Goal: Transaction & Acquisition: Purchase product/service

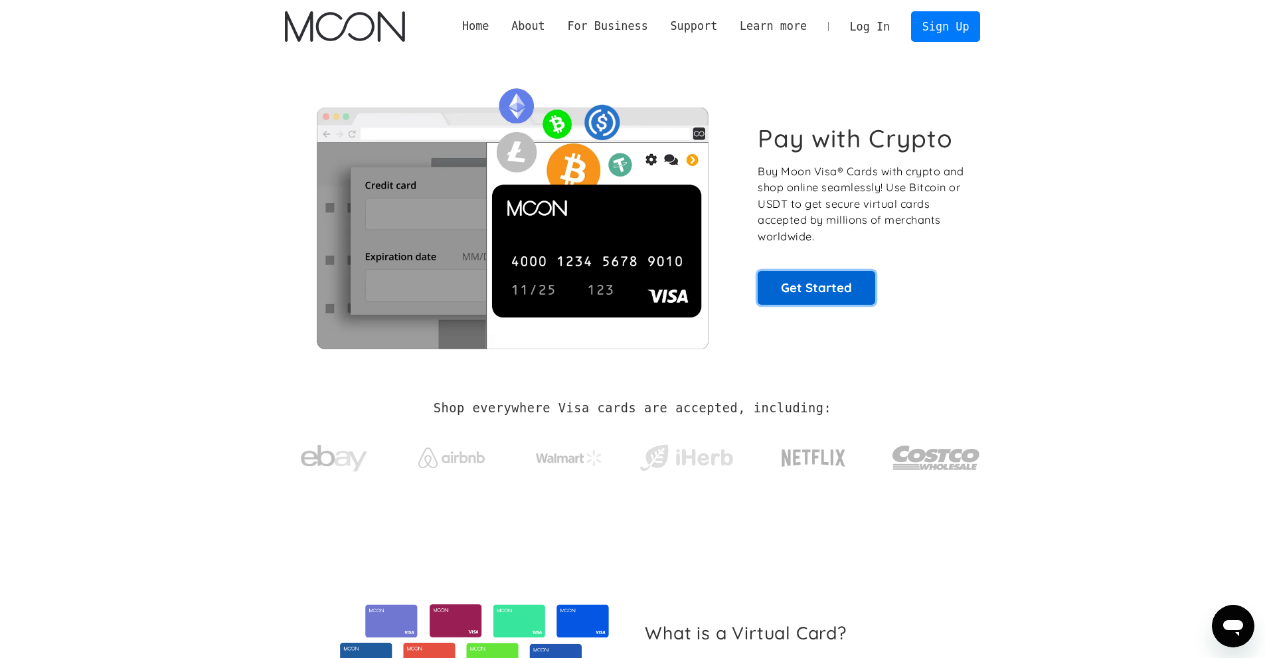
click at [848, 286] on link "Get Started" at bounding box center [817, 287] width 118 height 33
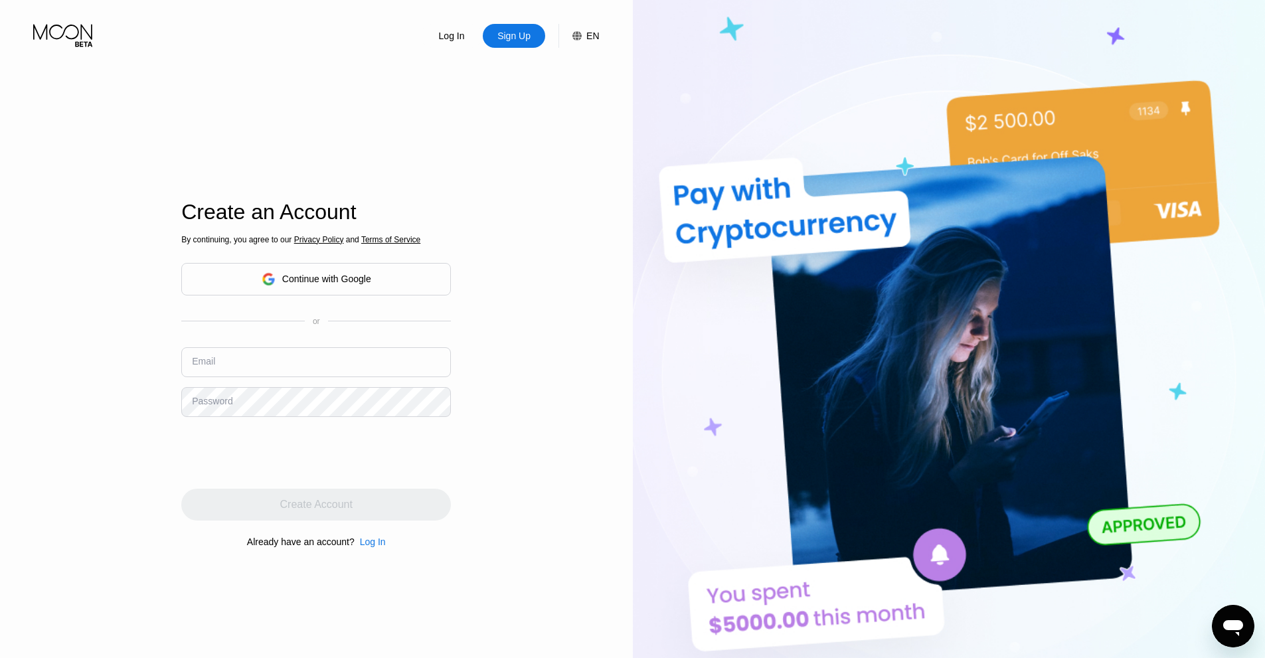
click at [333, 270] on div "Continue with Google" at bounding box center [317, 279] width 110 height 21
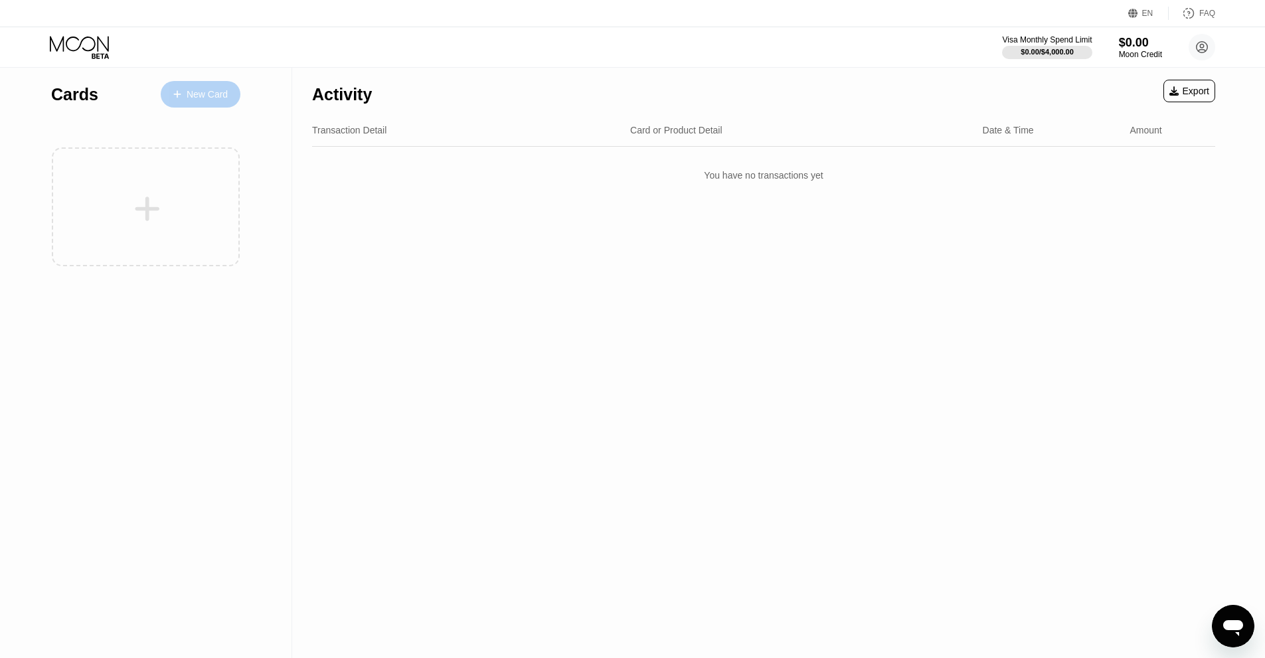
click at [215, 99] on div "New Card" at bounding box center [207, 94] width 41 height 11
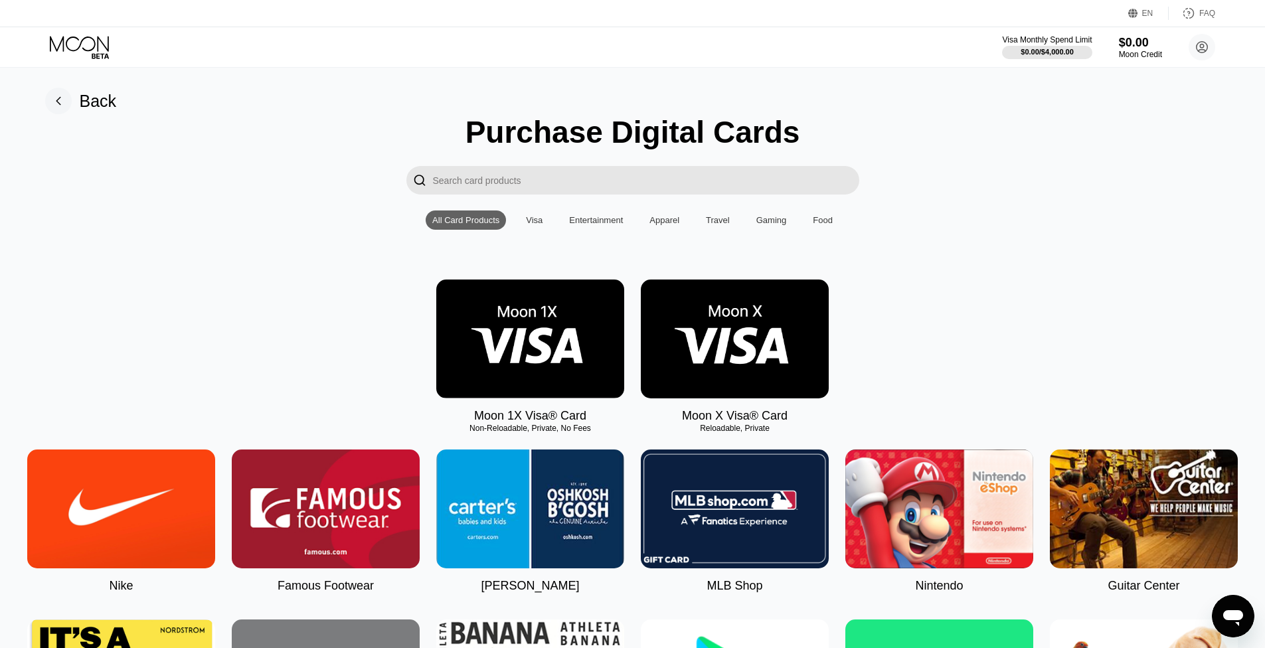
click at [534, 186] on input "Search card products" at bounding box center [646, 180] width 426 height 29
click at [615, 193] on input "Search card products" at bounding box center [646, 180] width 426 height 29
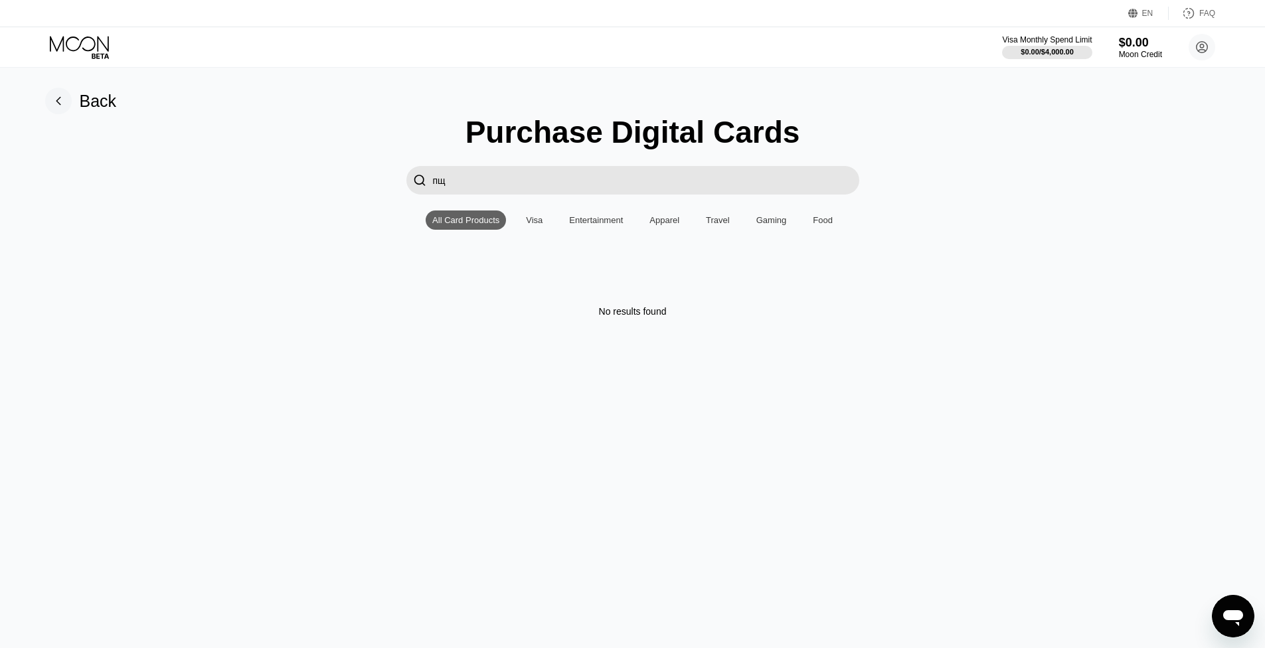
type input "п"
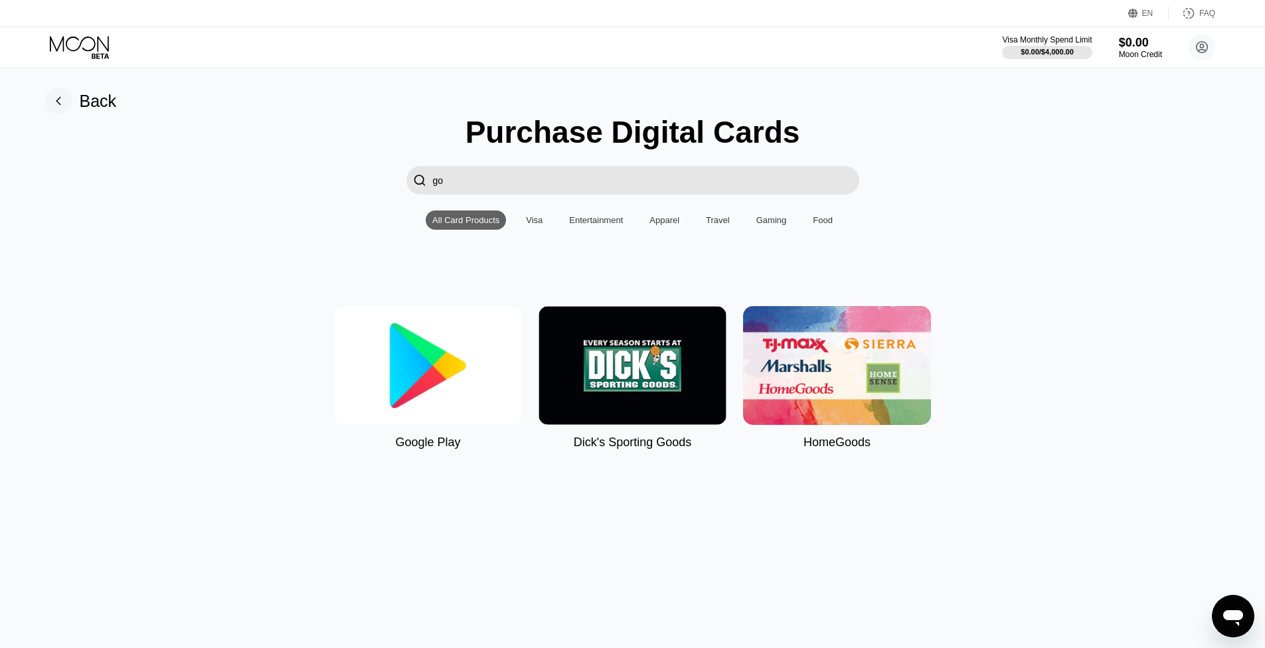
type input "g"
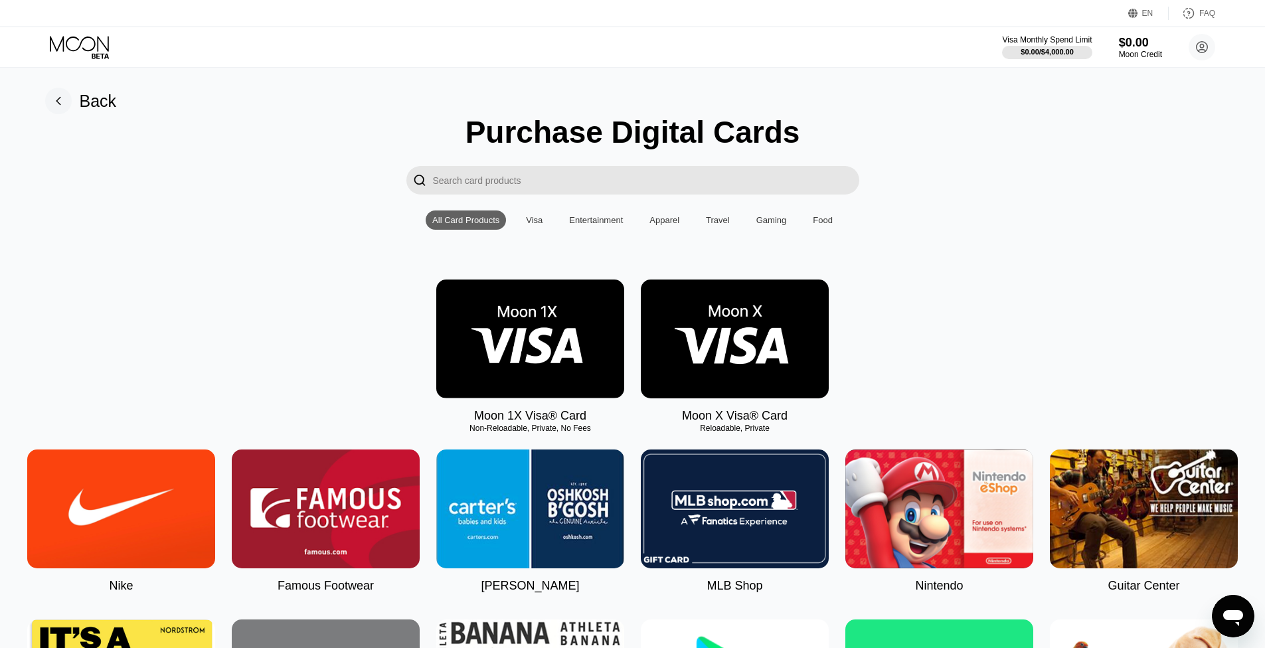
click at [967, 195] on div "" at bounding box center [632, 180] width 1235 height 29
click at [572, 369] on img at bounding box center [530, 339] width 188 height 119
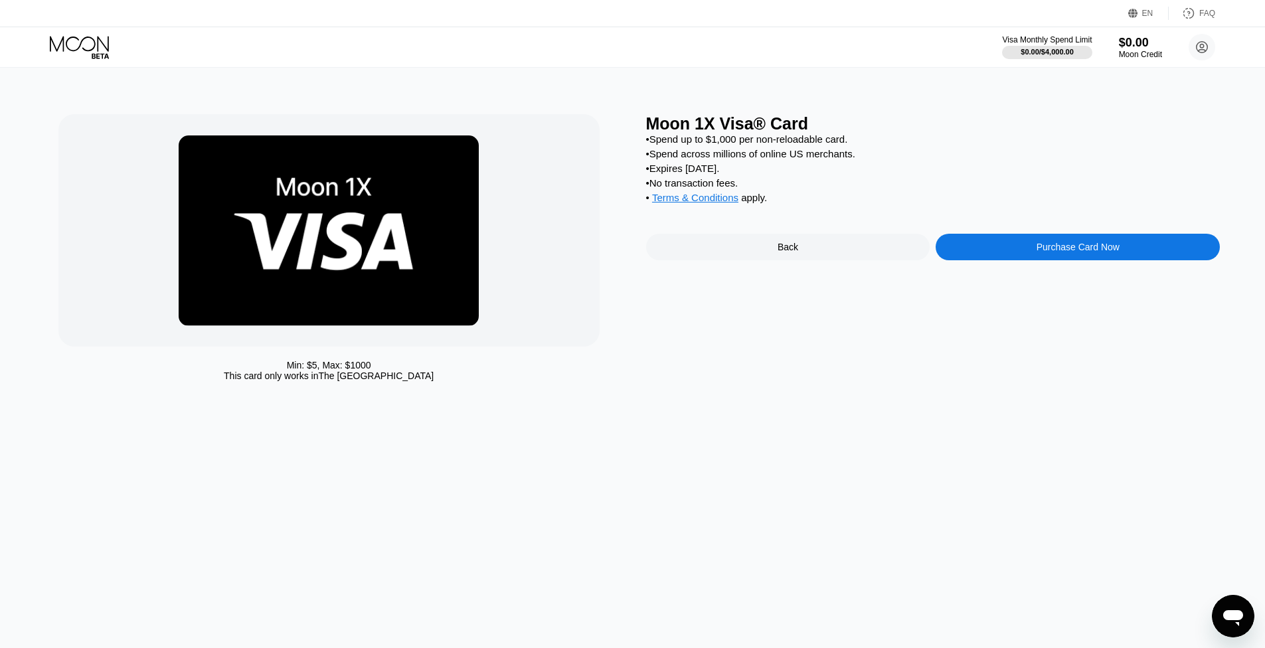
click at [794, 159] on div "• Spend across millions of online US merchants." at bounding box center [933, 153] width 574 height 11
click at [818, 159] on div "• Spend across millions of online US merchants." at bounding box center [933, 153] width 574 height 11
drag, startPoint x: 859, startPoint y: 142, endPoint x: 649, endPoint y: 146, distance: 209.8
click at [649, 145] on div "• Spend up to $1,000 per non-reloadable card." at bounding box center [933, 138] width 574 height 11
copy div "Spend up to $1,000 per non-reloadable card."
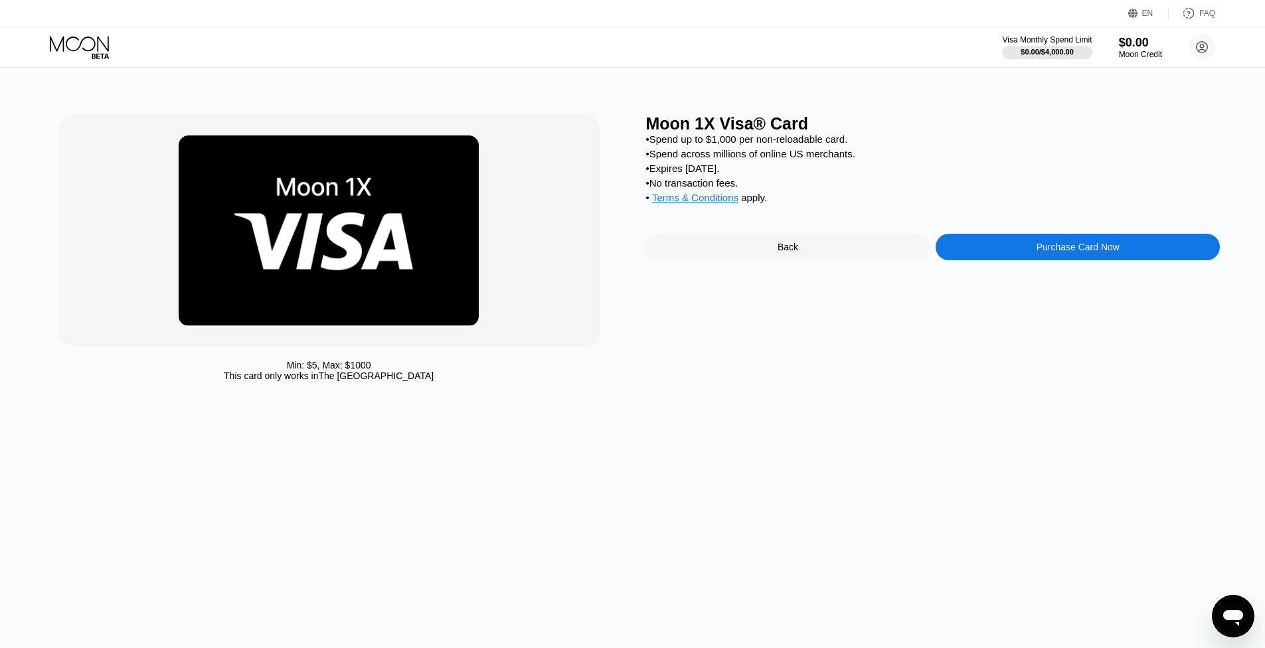
click at [819, 156] on div "• Spend across millions of online US merchants." at bounding box center [933, 153] width 574 height 11
click at [1021, 255] on div "Purchase Card Now" at bounding box center [1078, 247] width 284 height 27
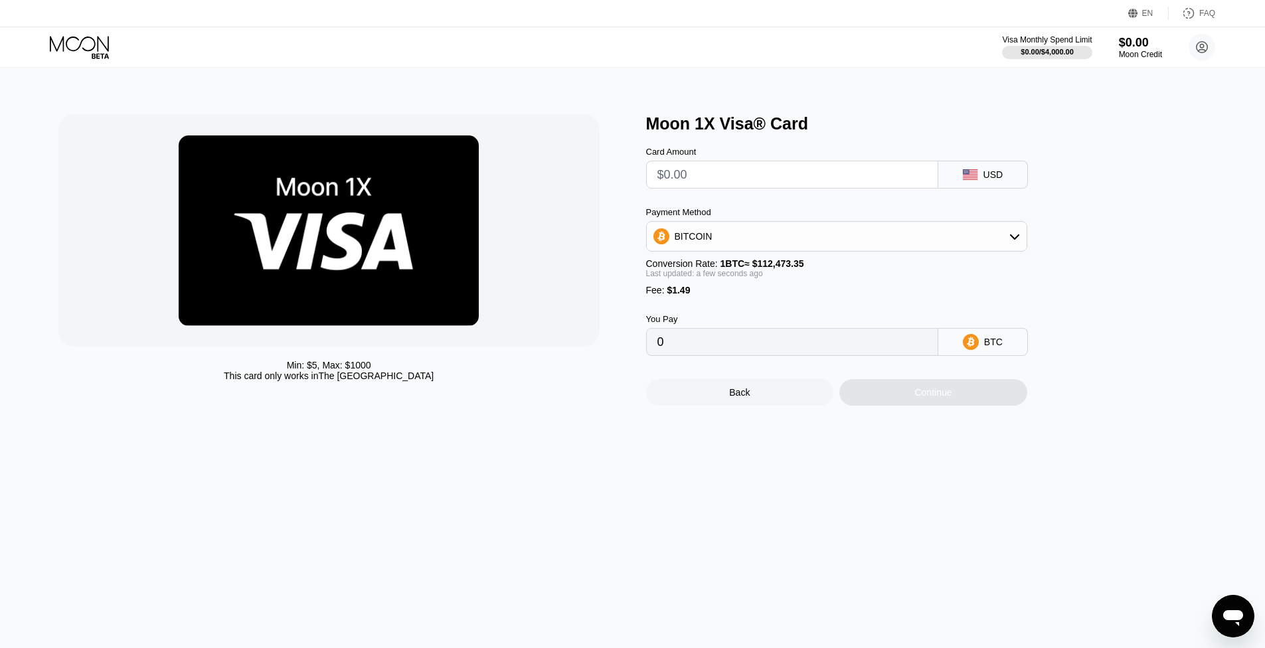
click at [759, 171] on input "text" at bounding box center [792, 174] width 270 height 27
click at [998, 240] on div "BITCOIN" at bounding box center [837, 236] width 380 height 27
click at [754, 307] on div "USDT on TRON" at bounding box center [845, 302] width 344 height 11
type input "0.00"
click at [831, 239] on div "USDT on TRON" at bounding box center [837, 236] width 380 height 27
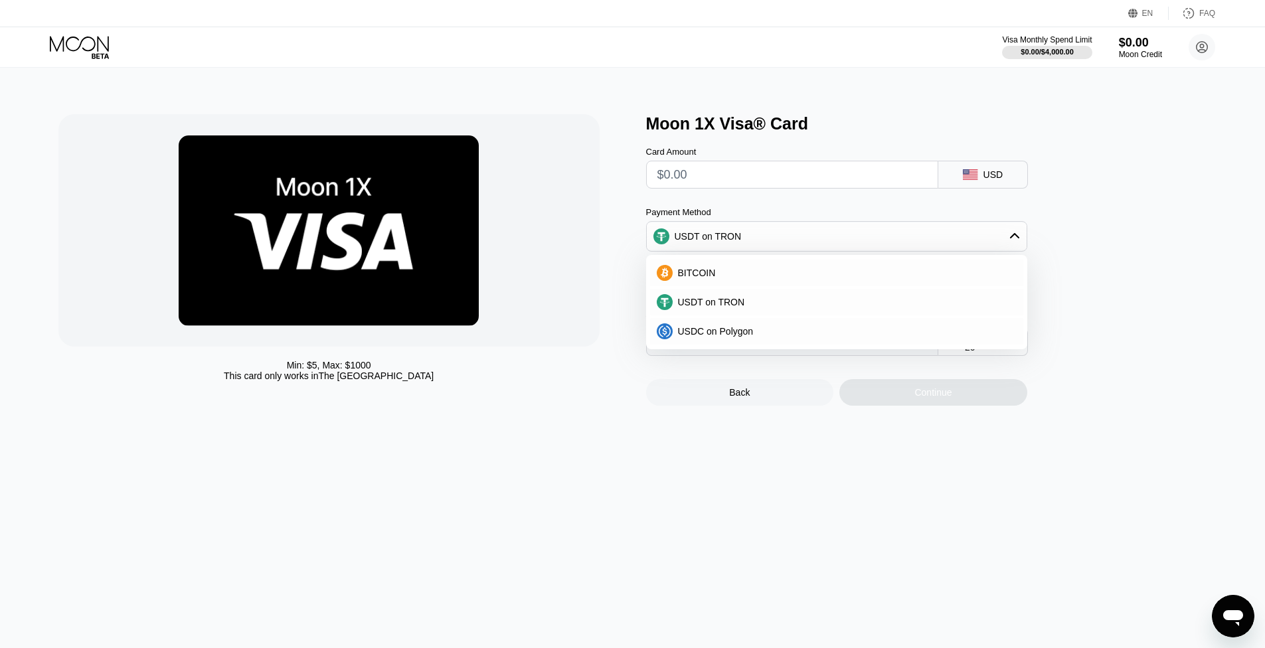
click at [625, 262] on div "Min: $ 5 , Max: $ 1000 This card only works in The United States" at bounding box center [345, 259] width 574 height 291
click at [940, 243] on div "USDT on TRON" at bounding box center [837, 236] width 380 height 27
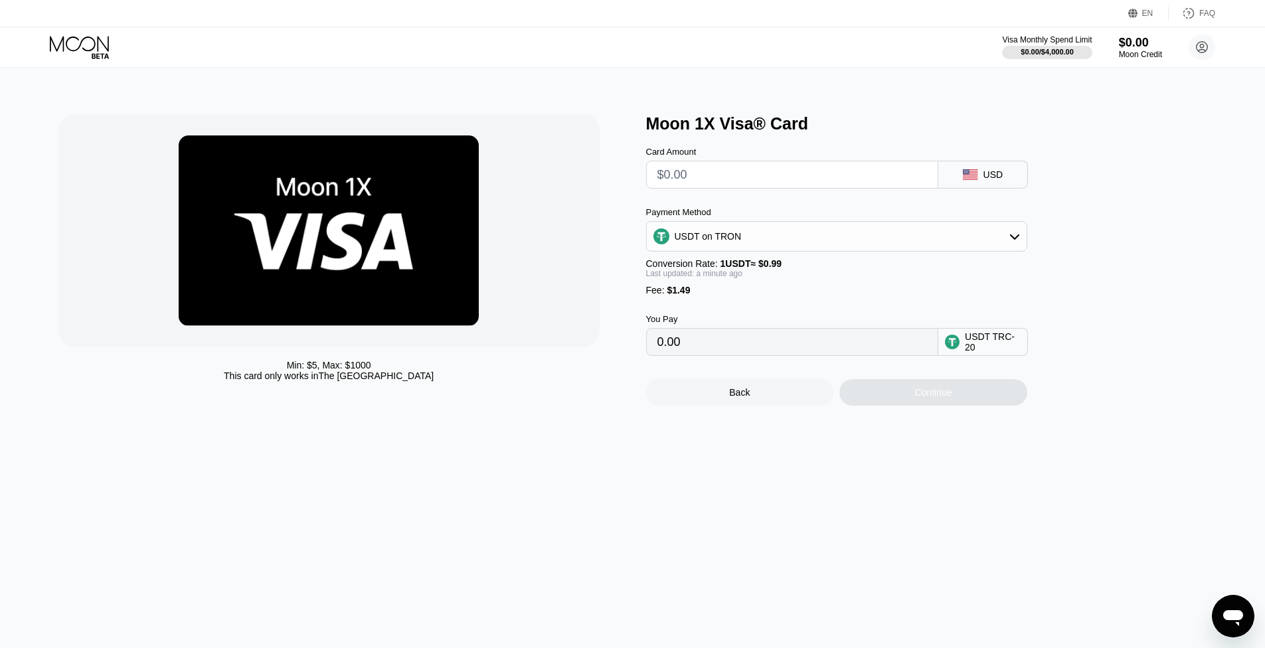
click at [781, 186] on input "text" at bounding box center [792, 174] width 270 height 27
type input "$0"
type input "1.51"
type input "$01"
type input "2.52"
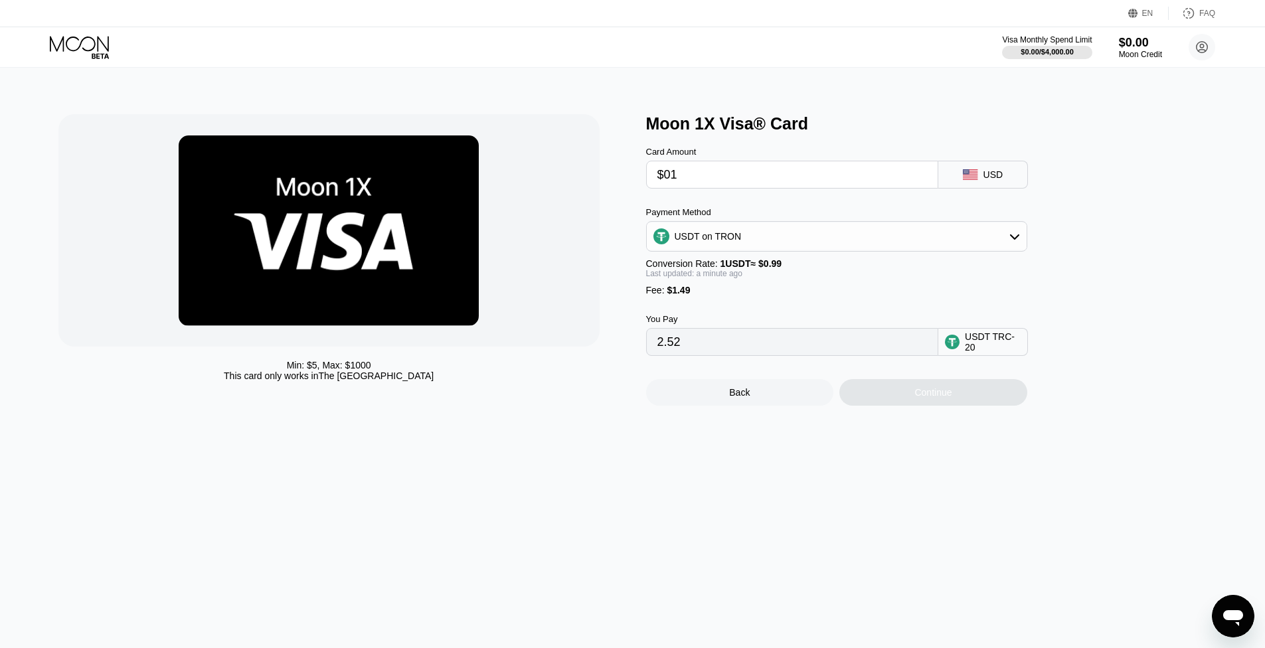
type input "$011"
type input "12.62"
type input "$01"
type input "2.52"
type input "$0"
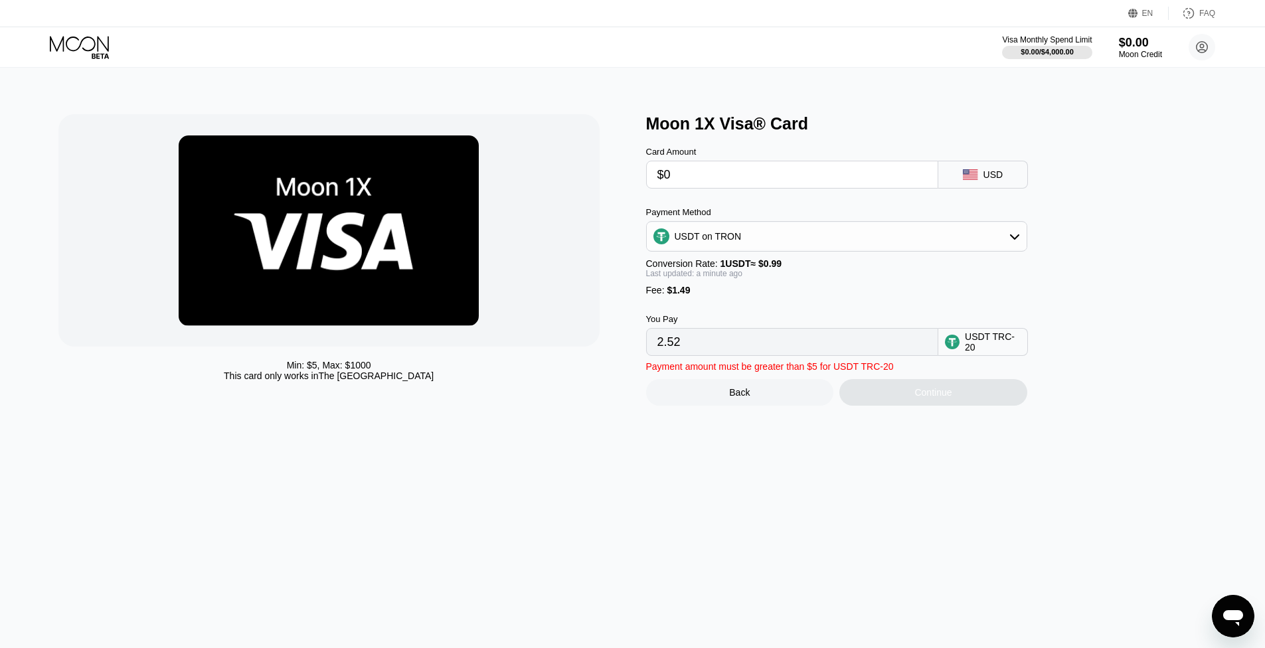
type input "1.51"
type input "0.00"
type input "$5"
type input "6.56"
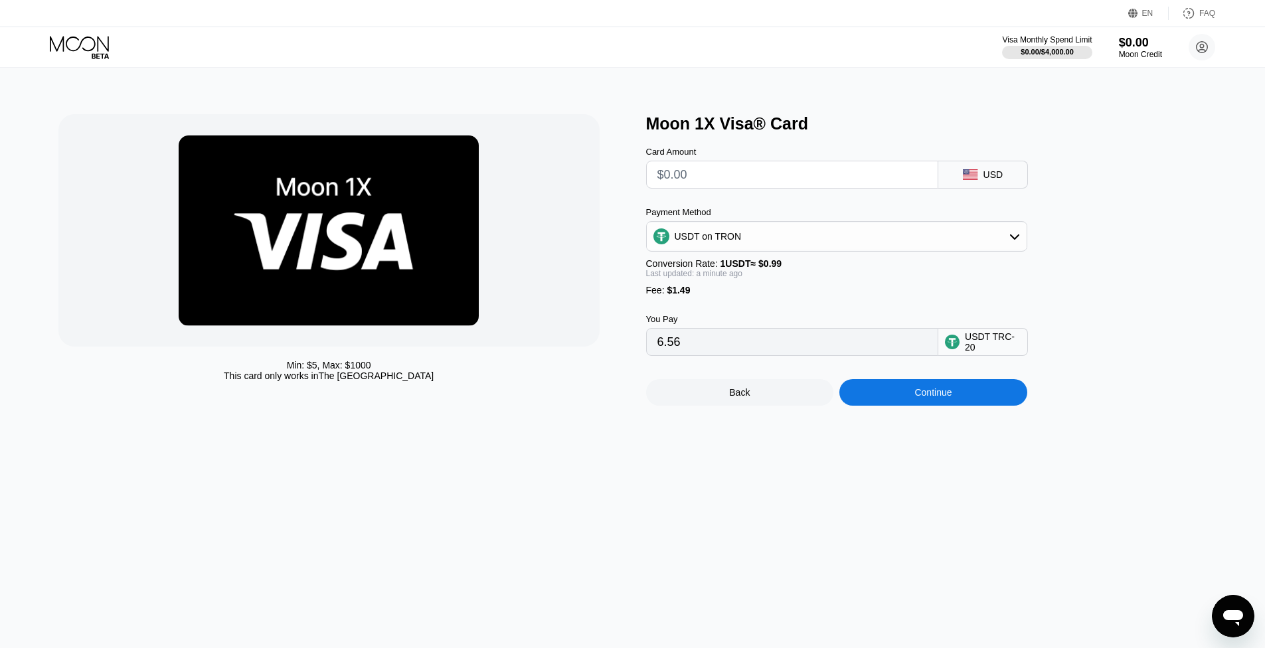
type input "0.00"
type input "$4"
type input "5.55"
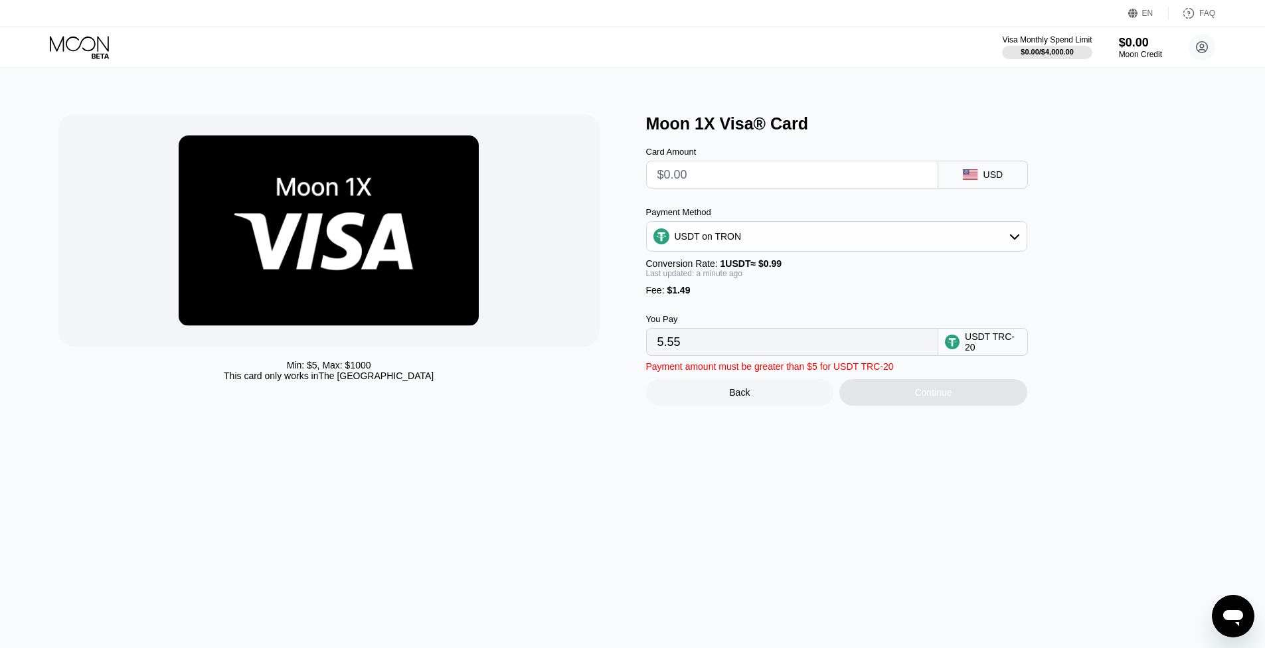
type input "0.00"
type input "$5"
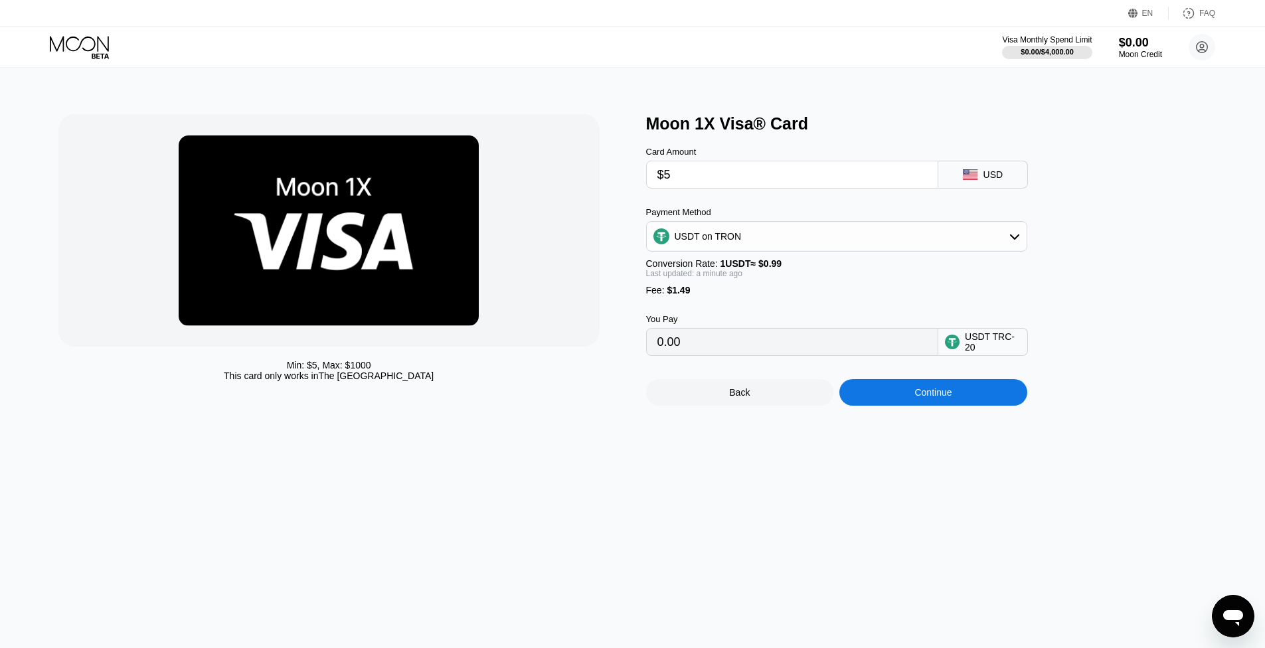
type input "6.56"
click at [749, 268] on span "1 USDT ≈ $0.99" at bounding box center [751, 263] width 62 height 11
click at [1004, 181] on div "USD" at bounding box center [983, 175] width 90 height 28
click at [897, 243] on div "USDT on TRON" at bounding box center [837, 236] width 380 height 27
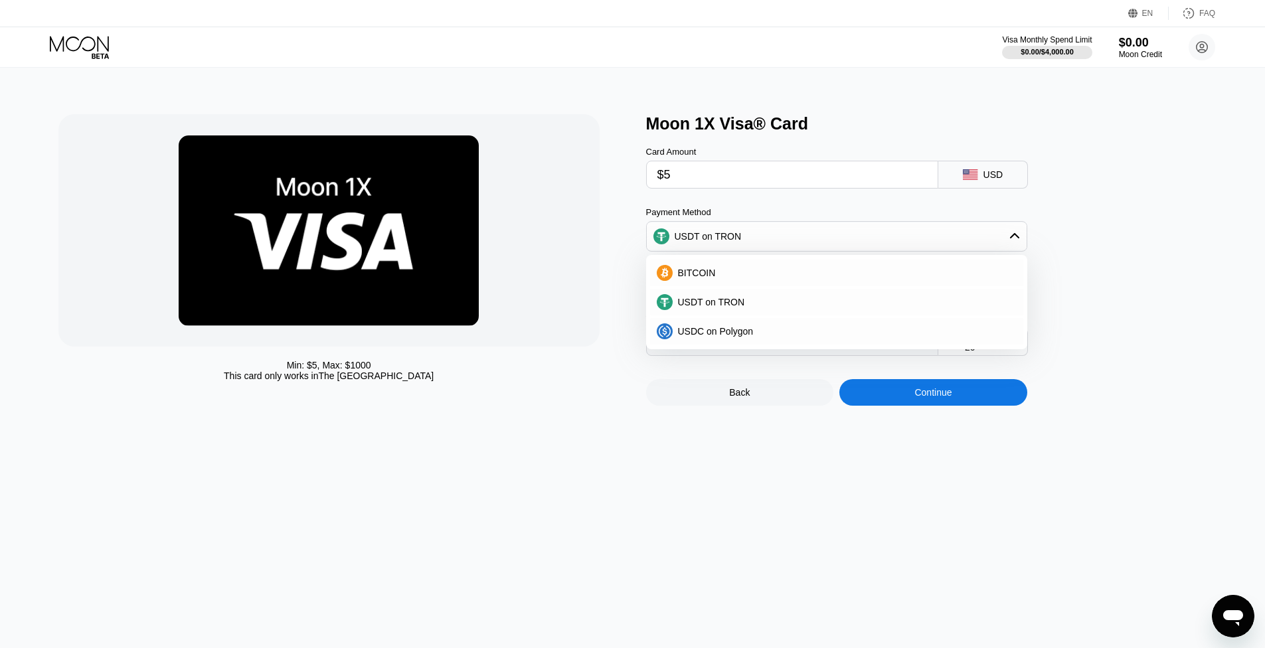
click at [1119, 244] on div "Moon 1X Visa® Card Card Amount $5 USD Payment Method USDT on TRON BITCOIN USDT …" at bounding box center [933, 259] width 574 height 291
